Goal: Find contact information: Find contact information

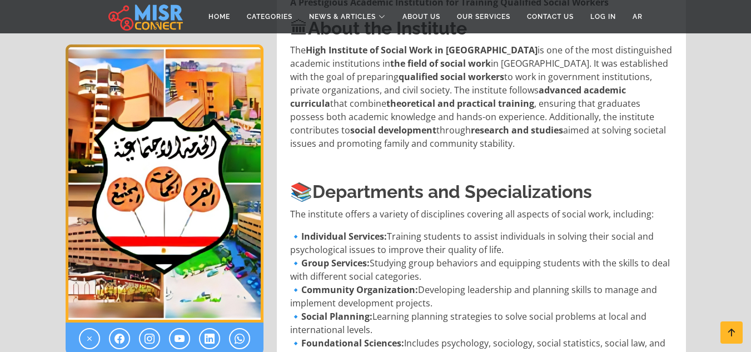
scroll to position [779, 0]
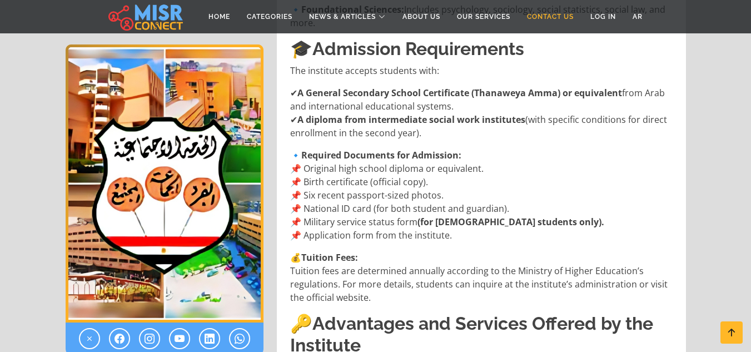
click at [551, 19] on link "Contact Us" at bounding box center [550, 16] width 63 height 21
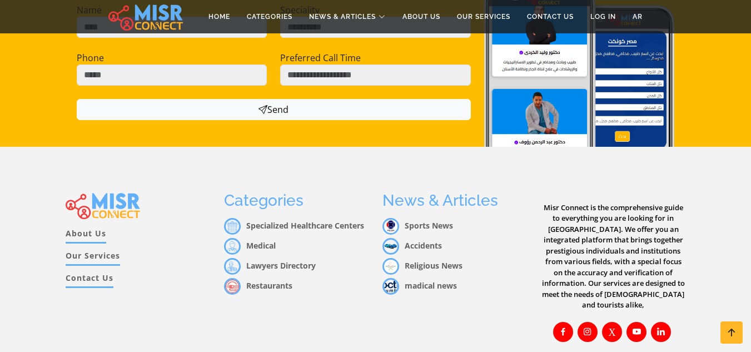
scroll to position [593, 0]
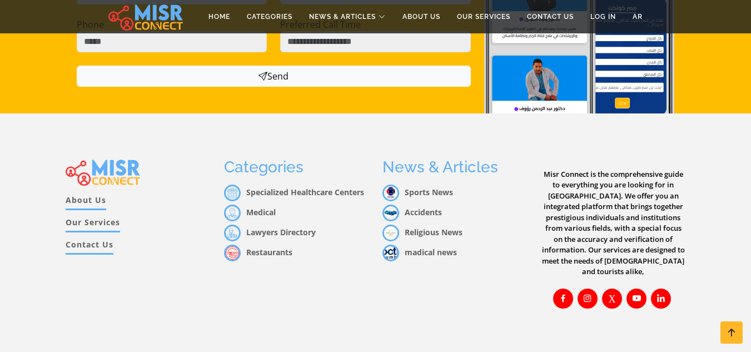
click at [95, 239] on link "Contact Us" at bounding box center [90, 247] width 48 height 16
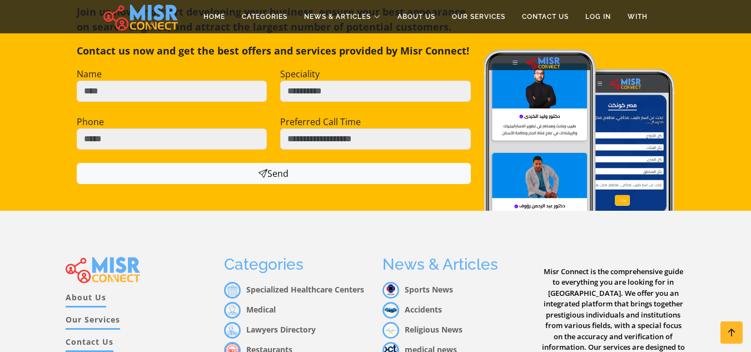
scroll to position [646, 0]
